Goal: Book appointment/travel/reservation

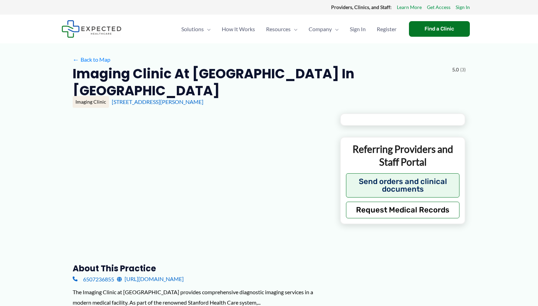
type input "**********"
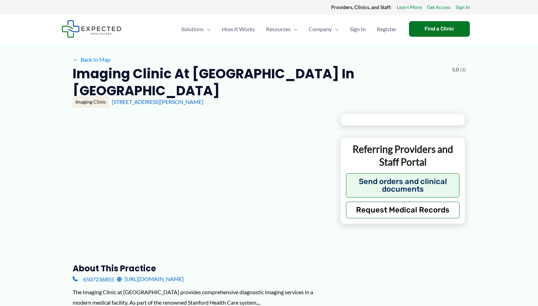
type input "**********"
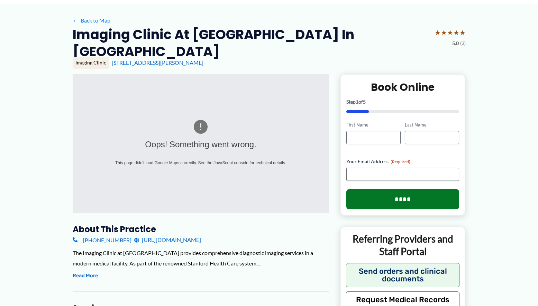
scroll to position [45, 0]
